Goal: Information Seeking & Learning: Learn about a topic

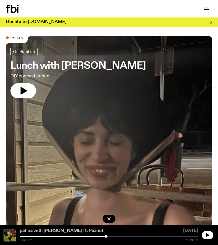
click at [73, 232] on link "patina with [PERSON_NAME] ft. Peanut" at bounding box center [62, 231] width 84 height 5
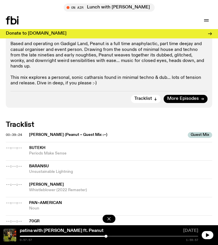
scroll to position [372, 0]
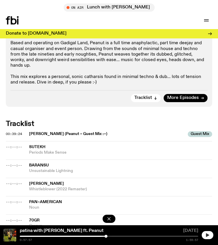
click at [207, 235] on icon "button" at bounding box center [207, 235] width 3 height 4
drag, startPoint x: 106, startPoint y: 236, endPoint x: 50, endPoint y: 236, distance: 56.2
click at [67, 236] on div at bounding box center [68, 236] width 3 height 3
drag, startPoint x: 59, startPoint y: 236, endPoint x: 76, endPoint y: 236, distance: 17.2
click at [74, 236] on div at bounding box center [67, 236] width 179 height 1
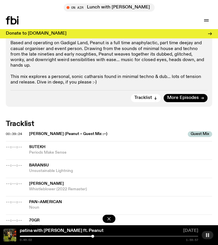
drag, startPoint x: 75, startPoint y: 236, endPoint x: 93, endPoint y: 234, distance: 18.1
click at [93, 234] on div "patina with [PERSON_NAME] ft. Peanut [DATE] 0:49:02 1:59:57" at bounding box center [109, 235] width 218 height 20
click at [105, 236] on div at bounding box center [35, 236] width 179 height 1
click at [109, 236] on div at bounding box center [53, 236] width 179 height 1
click at [89, 236] on div at bounding box center [19, 236] width 179 height 1
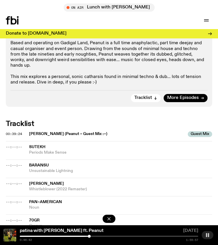
click at [84, 236] on div at bounding box center [0, 236] width 179 height 1
drag, startPoint x: 81, startPoint y: 236, endPoint x: 24, endPoint y: 236, distance: 57.4
click at [24, 236] on div at bounding box center [23, 236] width 3 height 3
click at [25, 237] on div at bounding box center [23, 236] width 3 height 3
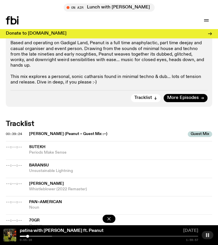
click at [28, 237] on div at bounding box center [27, 236] width 3 height 3
click at [30, 236] on div at bounding box center [30, 236] width 3 height 3
click at [32, 236] on div at bounding box center [32, 236] width 3 height 3
click at [34, 236] on div at bounding box center [34, 236] width 3 height 3
click at [33, 236] on div at bounding box center [33, 236] width 3 height 3
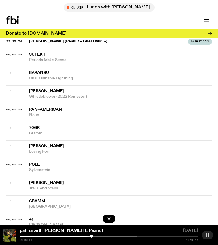
scroll to position [473, 0]
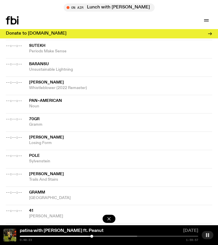
click at [207, 236] on rect "button" at bounding box center [206, 235] width 1 height 4
click at [207, 236] on icon "button" at bounding box center [207, 235] width 3 height 4
drag, startPoint x: 92, startPoint y: 237, endPoint x: 82, endPoint y: 237, distance: 10.8
click at [82, 237] on div at bounding box center [81, 236] width 3 height 3
click at [79, 237] on div at bounding box center [79, 236] width 3 height 3
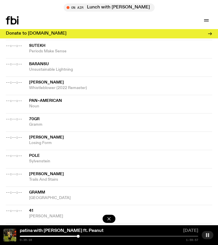
click at [77, 236] on div at bounding box center [78, 236] width 3 height 3
drag, startPoint x: 77, startPoint y: 237, endPoint x: 73, endPoint y: 237, distance: 4.1
click at [73, 237] on div at bounding box center [74, 236] width 3 height 3
drag, startPoint x: 73, startPoint y: 237, endPoint x: 67, endPoint y: 237, distance: 5.5
click at [70, 237] on div at bounding box center [71, 236] width 3 height 3
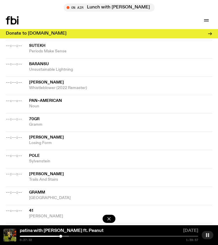
drag, startPoint x: 67, startPoint y: 237, endPoint x: 60, endPoint y: 237, distance: 6.7
click at [60, 237] on div at bounding box center [60, 236] width 3 height 3
click at [57, 237] on div at bounding box center [57, 236] width 3 height 3
drag, startPoint x: 58, startPoint y: 236, endPoint x: 54, endPoint y: 236, distance: 3.2
click at [54, 236] on div at bounding box center [54, 236] width 3 height 3
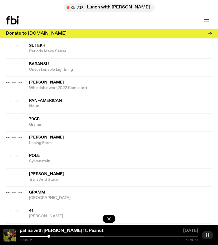
drag, startPoint x: 54, startPoint y: 236, endPoint x: 47, endPoint y: 237, distance: 7.0
click at [47, 237] on div at bounding box center [48, 236] width 3 height 3
click at [50, 236] on div at bounding box center [49, 236] width 3 height 3
click at [52, 236] on div at bounding box center [51, 236] width 3 height 3
drag, startPoint x: 52, startPoint y: 236, endPoint x: 55, endPoint y: 236, distance: 2.9
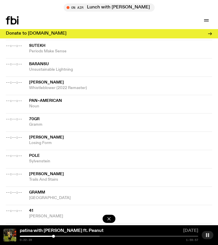
click at [55, 236] on div at bounding box center [53, 236] width 3 height 3
click at [57, 236] on div at bounding box center [55, 236] width 3 height 3
click at [60, 236] on div at bounding box center [59, 236] width 3 height 3
click at [62, 236] on div at bounding box center [60, 236] width 3 height 3
click at [64, 236] on div at bounding box center [63, 236] width 3 height 3
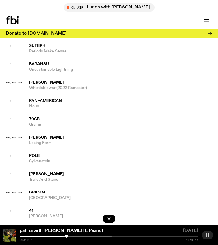
click at [67, 236] on div at bounding box center [66, 236] width 3 height 3
click at [70, 236] on div at bounding box center [69, 236] width 3 height 3
click at [72, 236] on div at bounding box center [70, 236] width 3 height 3
click at [74, 236] on div at bounding box center [73, 236] width 3 height 3
click at [76, 236] on div at bounding box center [76, 236] width 3 height 3
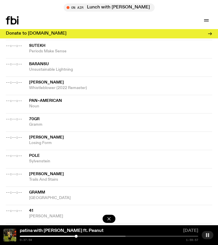
click at [77, 236] on div at bounding box center [76, 236] width 3 height 3
click at [79, 236] on div at bounding box center [78, 236] width 3 height 3
click at [81, 236] on div at bounding box center [80, 236] width 3 height 3
click at [83, 236] on div at bounding box center [83, 236] width 3 height 3
click at [85, 236] on div at bounding box center [84, 236] width 3 height 3
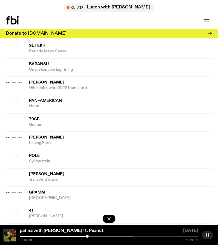
click at [88, 236] on div at bounding box center [87, 236] width 3 height 3
click at [86, 236] on div at bounding box center [86, 236] width 3 height 3
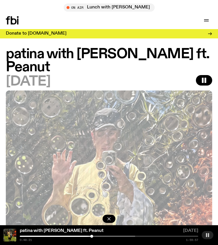
scroll to position [0, 0]
click at [206, 20] on icon "button" at bounding box center [206, 20] width 5 height 0
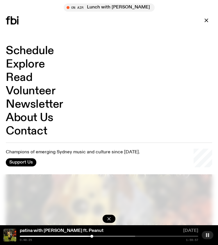
click at [14, 21] on icon at bounding box center [12, 20] width 13 height 8
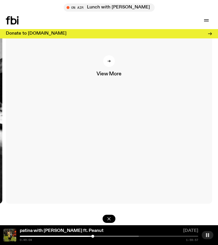
scroll to position [455, 0]
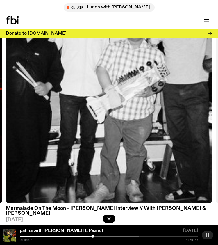
click at [127, 208] on h3 "Marmalade On The Moon - [PERSON_NAME] Interview // With [PERSON_NAME] & [PERSON…" at bounding box center [109, 211] width 207 height 10
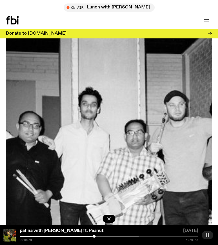
scroll to position [30, 0]
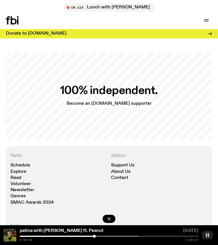
scroll to position [1431, 0]
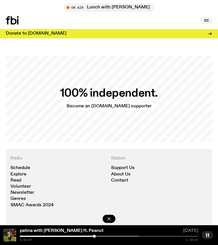
click at [207, 20] on icon "button" at bounding box center [206, 20] width 7 height 7
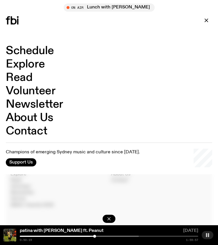
click at [24, 91] on link "Volunteer" at bounding box center [30, 91] width 49 height 11
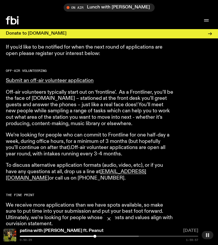
scroll to position [334, 0]
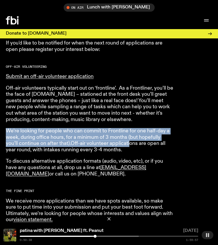
drag, startPoint x: 116, startPoint y: 142, endPoint x: 4, endPoint y: 122, distance: 113.3
click at [4, 122] on div "Both on-air and behind the scenes, it’s our volunteers who make it all happen. …" at bounding box center [109, 90] width 218 height 423
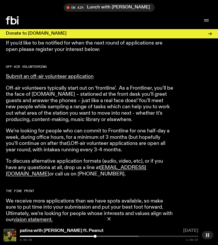
click at [106, 143] on p "We’re looking for people who can commit to Frontline for one half-day a week, d…" at bounding box center [90, 140] width 168 height 25
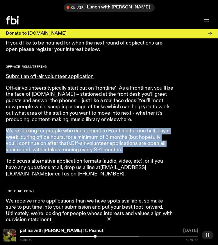
drag, startPoint x: 116, startPoint y: 149, endPoint x: 3, endPoint y: 129, distance: 115.0
click at [3, 129] on div "Both on-air and behind the scenes, it’s our volunteers who make it all happen. …" at bounding box center [109, 90] width 218 height 423
drag, startPoint x: 67, startPoint y: 171, endPoint x: -5, endPoint y: 158, distance: 73.4
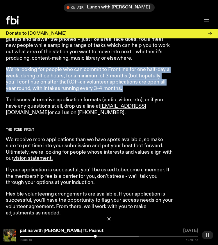
scroll to position [397, 0]
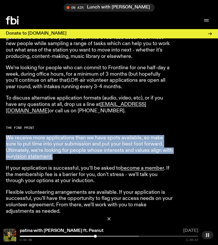
drag, startPoint x: 72, startPoint y: 154, endPoint x: 6, endPoint y: 134, distance: 68.4
click at [6, 135] on p "We receive more applications than we have spots available, so make sure to put …" at bounding box center [90, 147] width 168 height 25
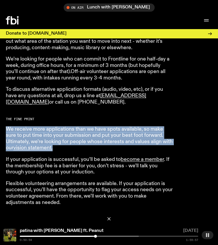
scroll to position [398, 0]
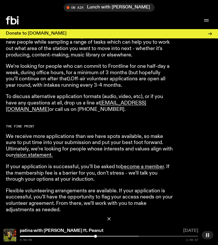
click at [51, 170] on p "If your application is successful, you’ll be asked to become a member . If the …" at bounding box center [90, 173] width 168 height 19
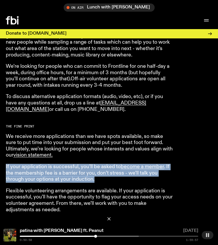
drag, startPoint x: 5, startPoint y: 160, endPoint x: 100, endPoint y: 171, distance: 94.9
click at [100, 171] on div "Both on-air and behind the scenes, it’s our volunteers who make it all happen. …" at bounding box center [109, 25] width 218 height 423
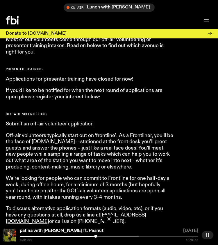
click at [26, 156] on p "Off-air volunteers typically start out on ‘frontline’. As a Frontliner, you’ll …" at bounding box center [90, 152] width 168 height 38
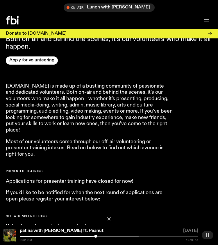
scroll to position [184, 0]
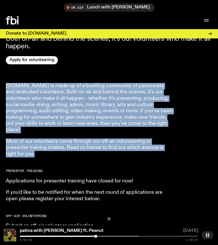
drag, startPoint x: 40, startPoint y: 155, endPoint x: -1, endPoint y: 78, distance: 86.9
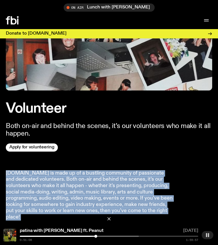
scroll to position [76, 0]
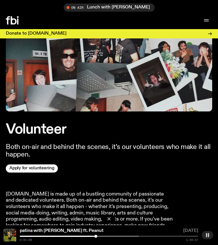
click at [95, 132] on h1 "Volunteer" at bounding box center [109, 129] width 207 height 13
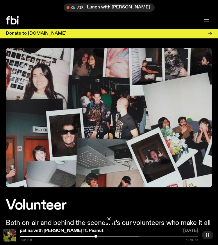
scroll to position [0, 0]
